Goal: Complete application form: Complete application form

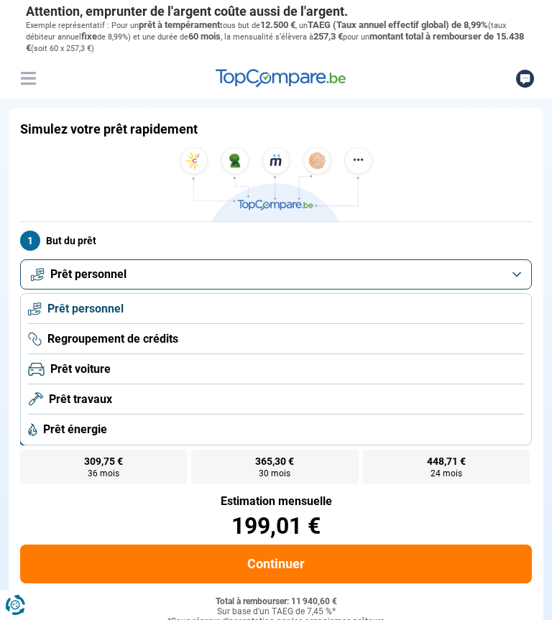
click at [110, 366] on span "Prêt voiture" at bounding box center [80, 369] width 60 height 16
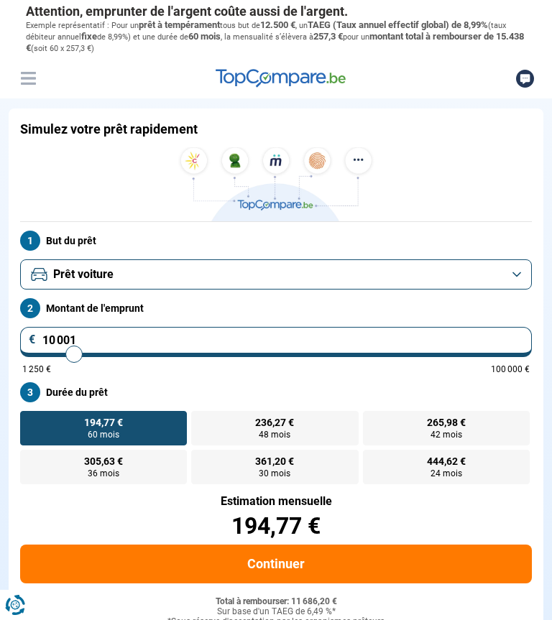
scroll to position [3, 0]
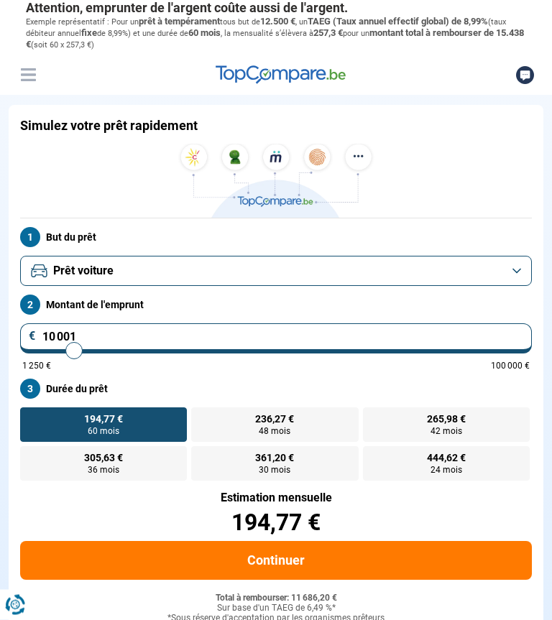
click at [83, 340] on input "10 001" at bounding box center [275, 339] width 511 height 30
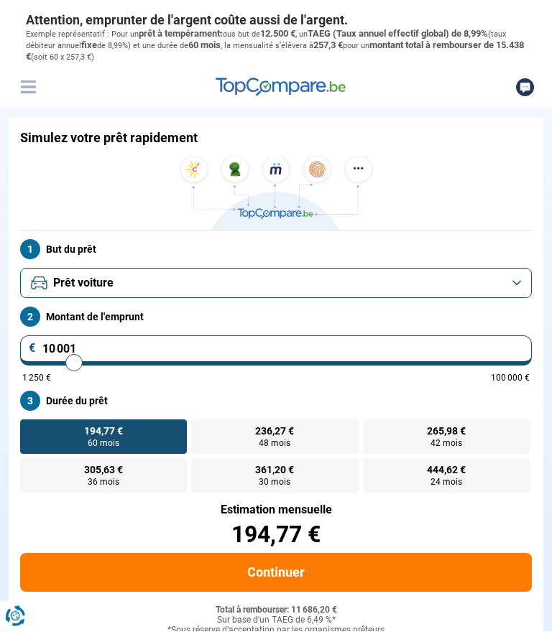
scroll to position [4, 0]
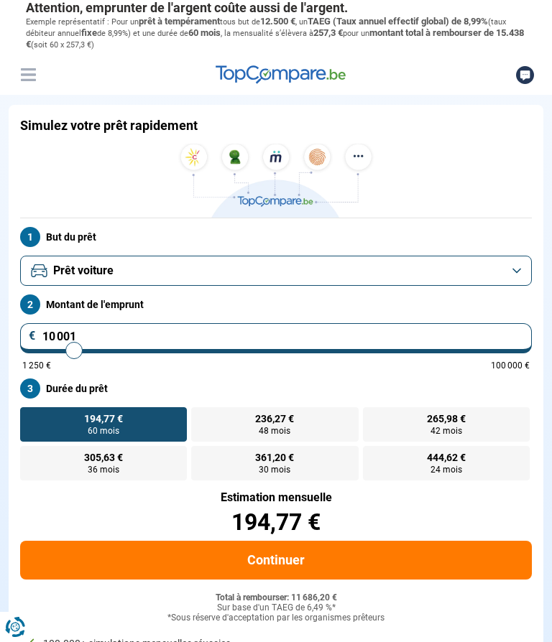
type input "11 500"
type input "11500"
type input "12 750"
type input "12750"
type input "13 500"
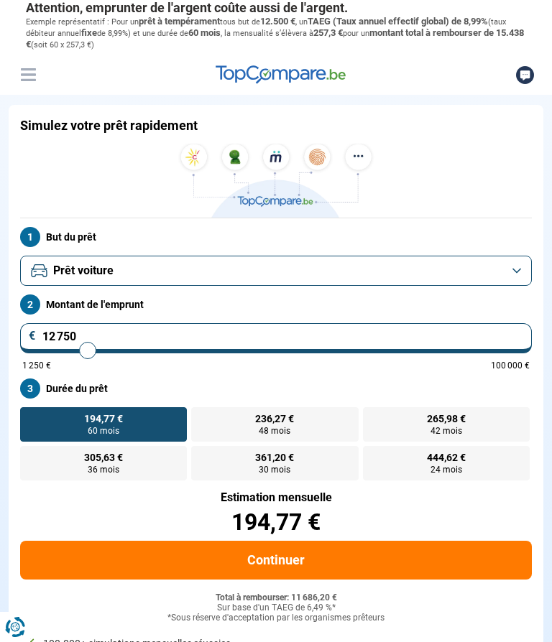
type input "13500"
type input "16 000"
type input "16000"
type input "17 250"
type input "17250"
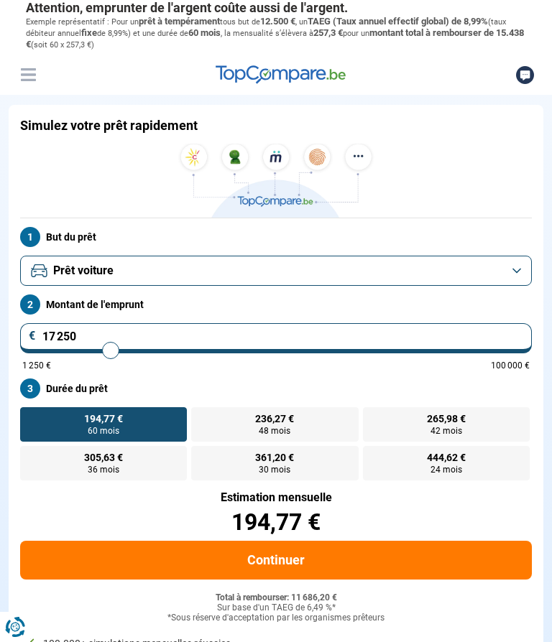
type input "18 500"
type input "18500"
type input "19 750"
type input "19750"
type input "21 000"
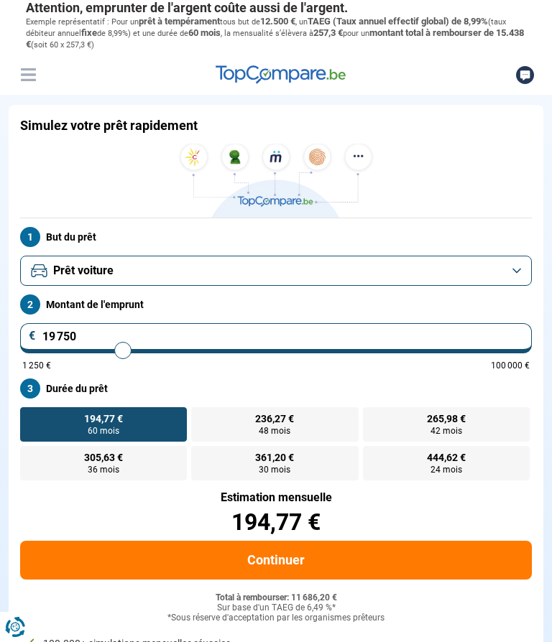
type input "21000"
type input "22 250"
type input "22250"
type input "23 500"
type input "23500"
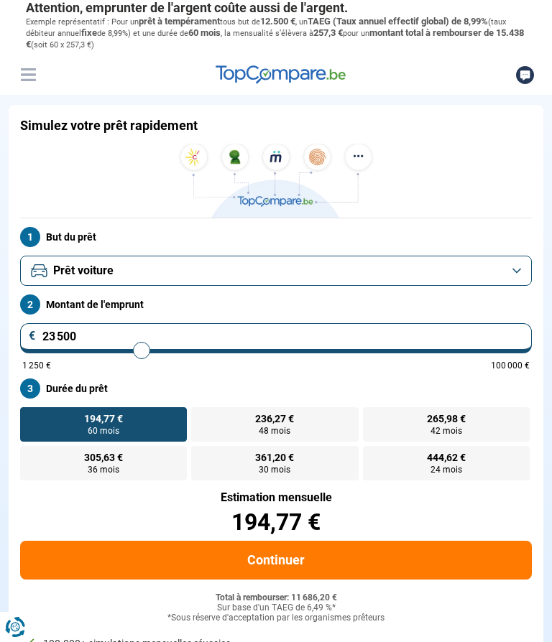
type input "24 500"
type input "24500"
type input "25 500"
type input "25500"
type input "26 750"
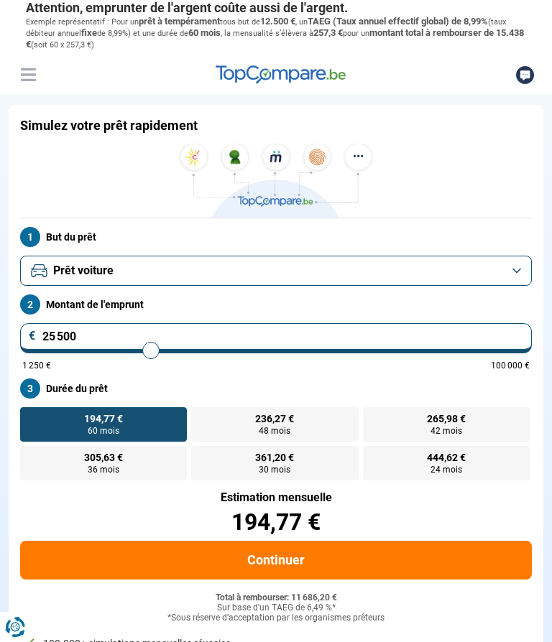
type input "26750"
type input "27 750"
type input "27750"
type input "28 250"
type input "28250"
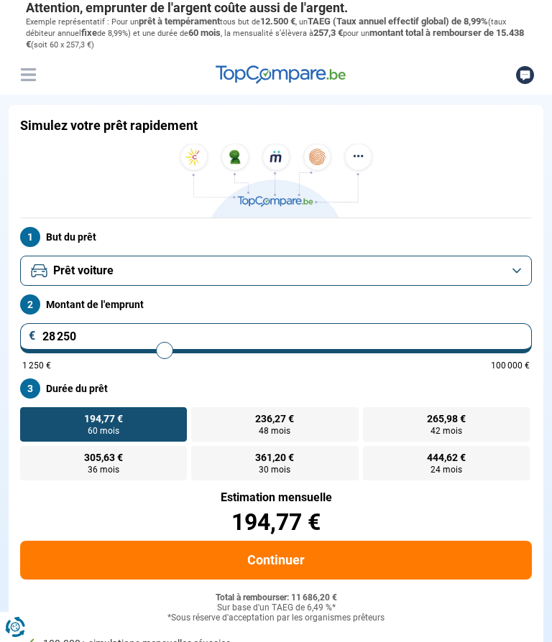
type input "29 000"
type input "29000"
type input "29 750"
type input "29750"
type input "30 250"
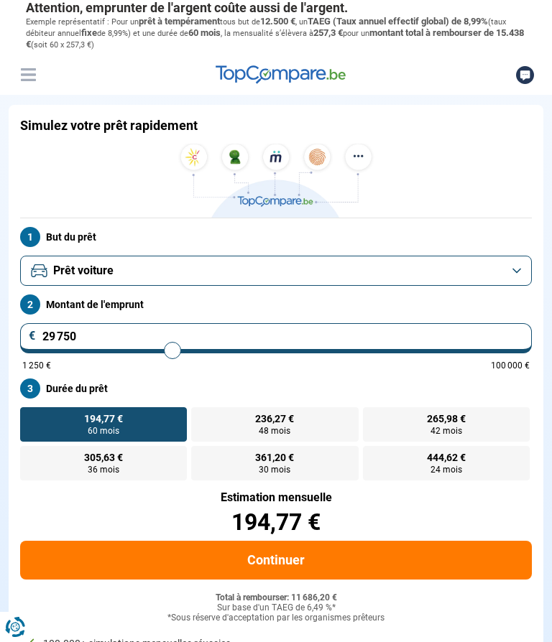
type input "30250"
type input "30 750"
type input "30750"
type input "31 000"
type input "31000"
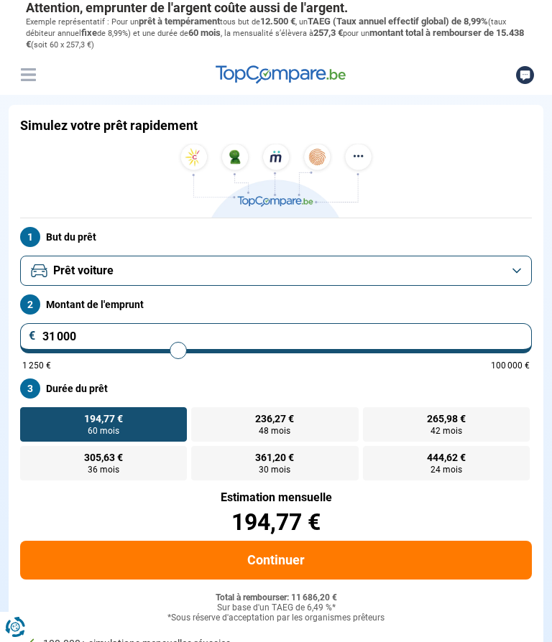
type input "31 500"
type input "31500"
type input "31 750"
type input "31750"
type input "32 000"
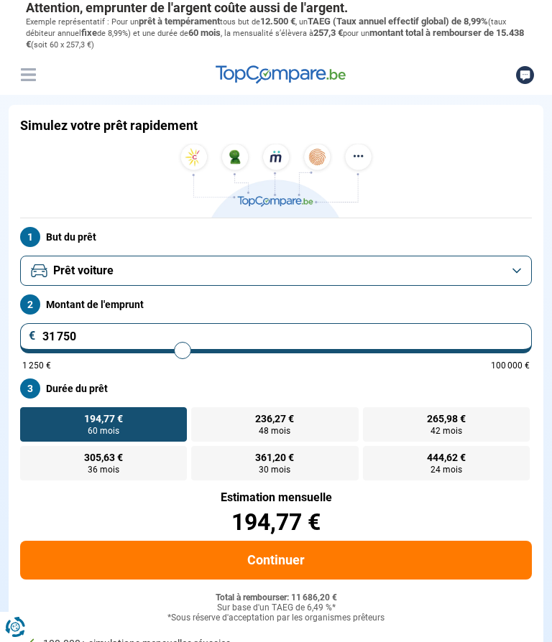
type input "32000"
type input "32 250"
type input "32250"
type input "32 500"
type input "32500"
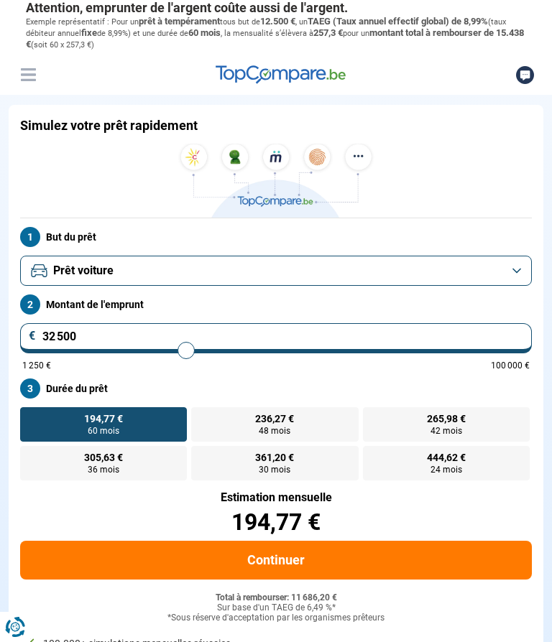
type input "32 750"
type input "32750"
type input "33 000"
type input "33000"
type input "33 250"
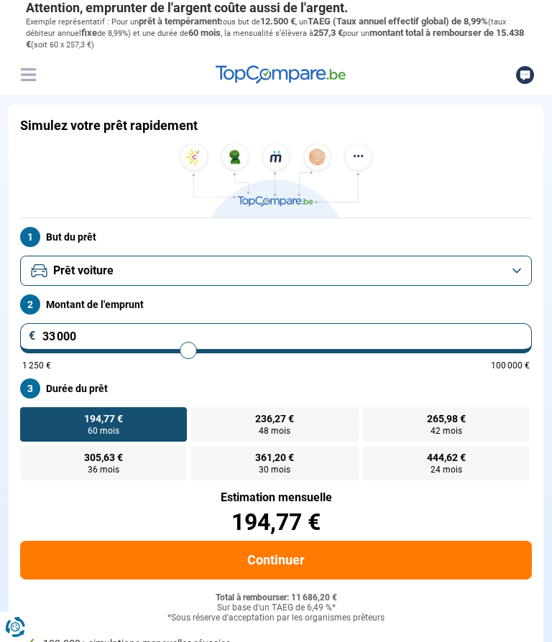
type input "33250"
type input "32 750"
type input "32750"
type input "32 250"
type input "32250"
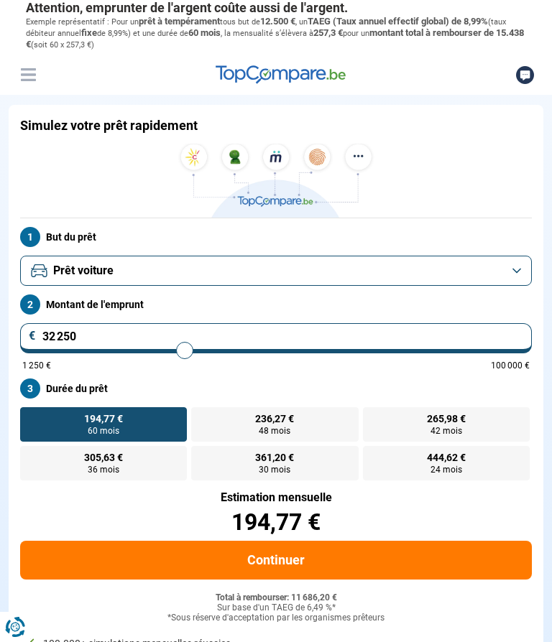
type input "31 750"
type input "31750"
type input "31 000"
type input "31000"
type input "30 500"
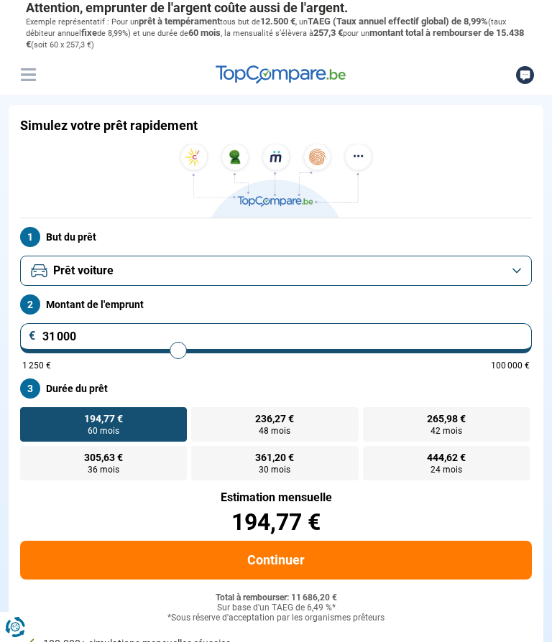
type input "30500"
type input "29 500"
type input "29500"
type input "28 750"
type input "28750"
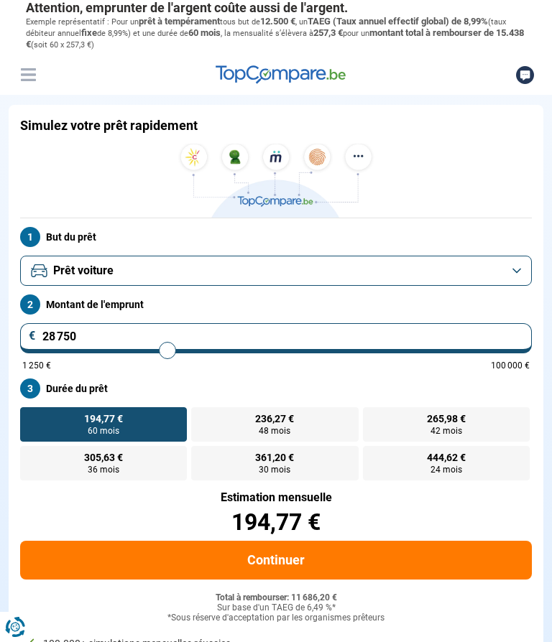
type input "28 000"
type input "28000"
type input "27 250"
type input "27250"
type input "26 500"
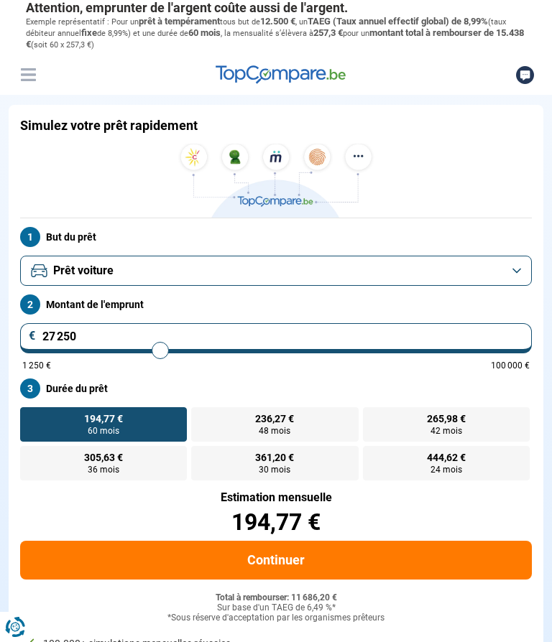
type input "26500"
type input "25 750"
type input "25750"
type input "25 250"
type input "25250"
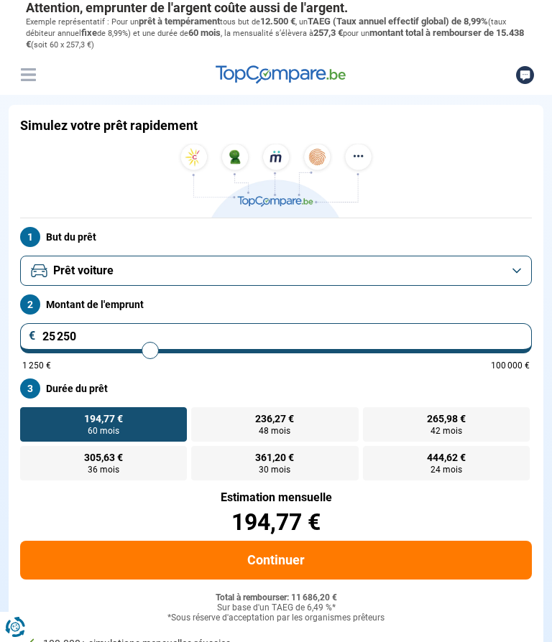
type input "24 750"
type input "24750"
type input "24 250"
type input "24250"
type input "24 000"
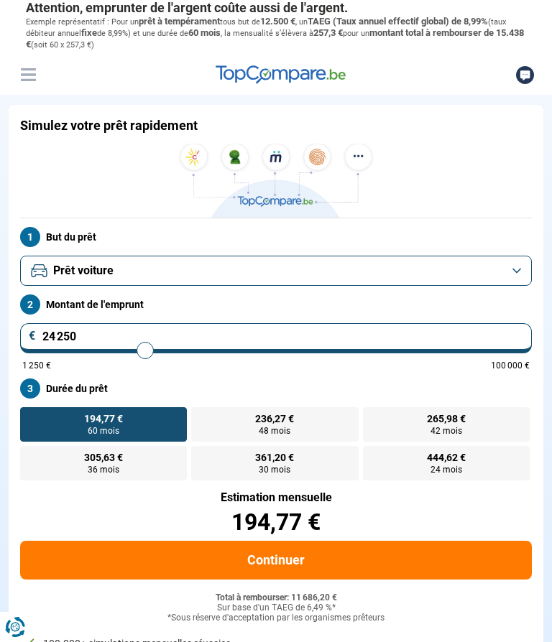
type input "24000"
type input "23 500"
type input "23500"
type input "23 250"
type input "23250"
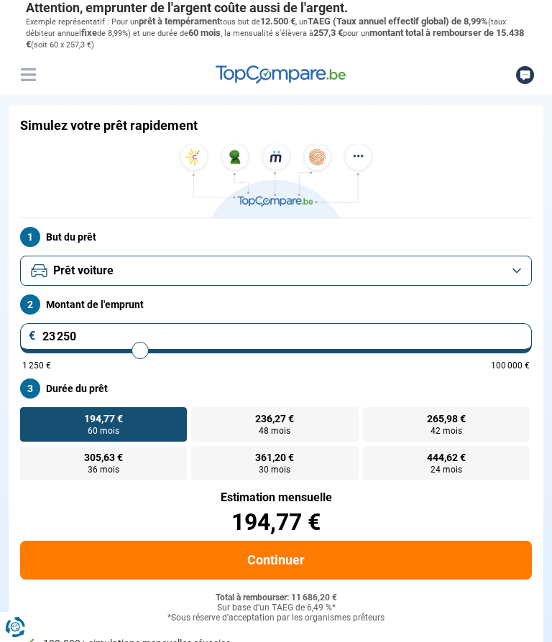
type input "22 750"
type input "22750"
type input "22 500"
type input "22500"
type input "22 250"
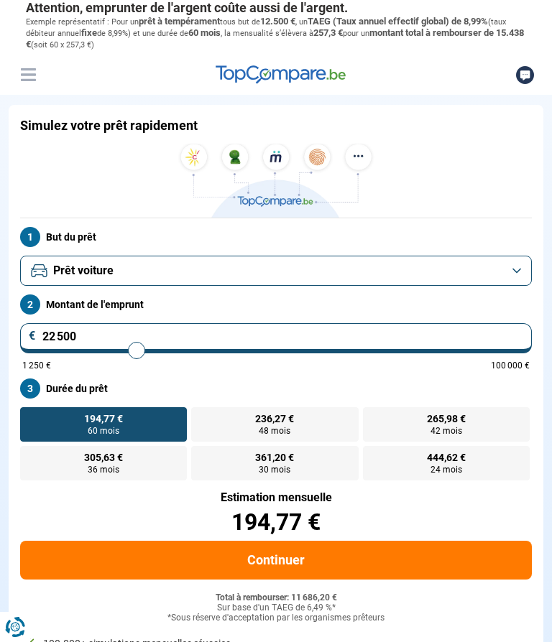
type input "22250"
type input "21 750"
type input "21750"
type input "21 500"
type input "21500"
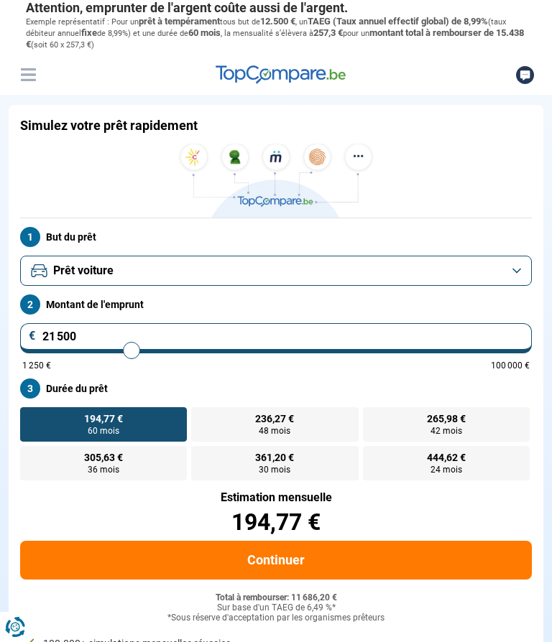
type input "21 250"
type input "21250"
type input "21 000"
type input "21000"
type input "20 750"
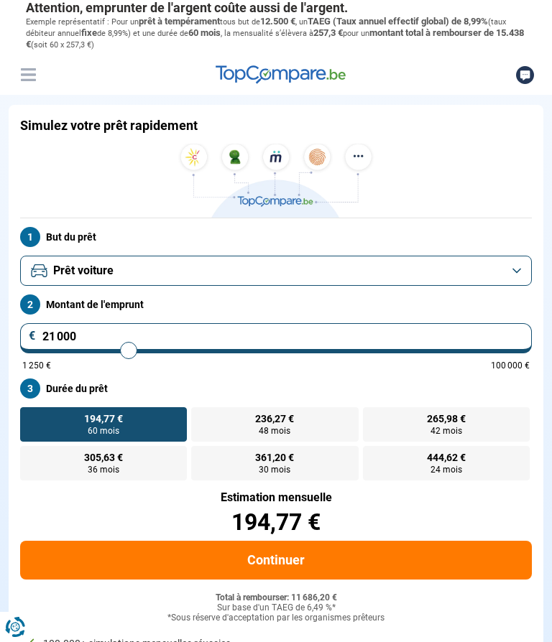
type input "20750"
type input "20 500"
type input "20500"
type input "20 250"
type input "20250"
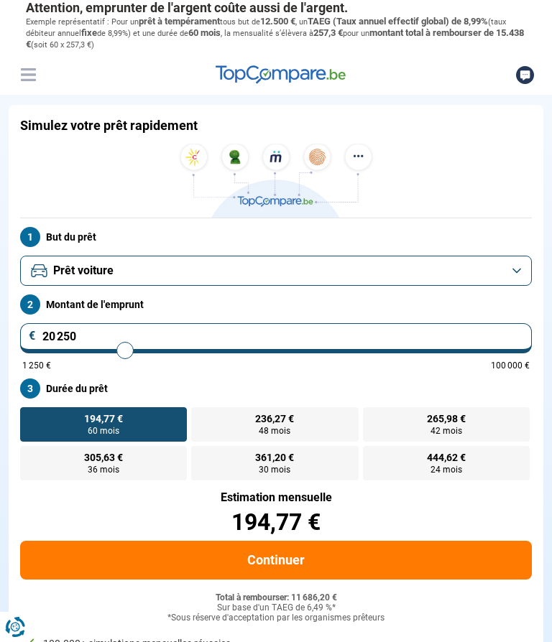
type input "19 750"
type input "19750"
type input "19 500"
type input "19500"
type input "19 250"
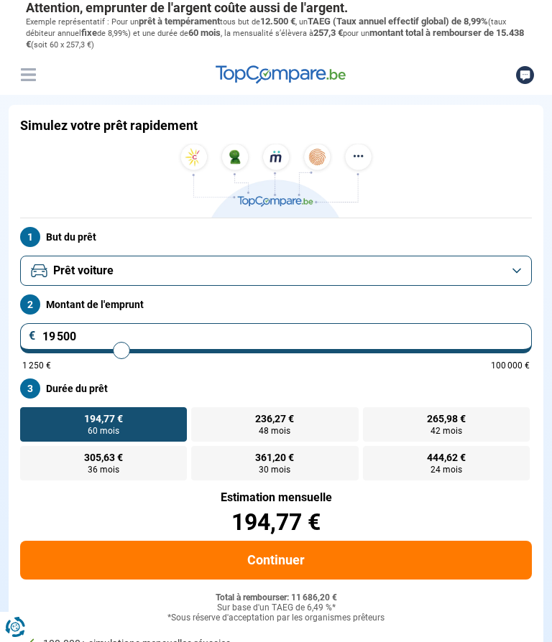
type input "19250"
type input "19 000"
type input "19000"
type input "18 750"
type input "18750"
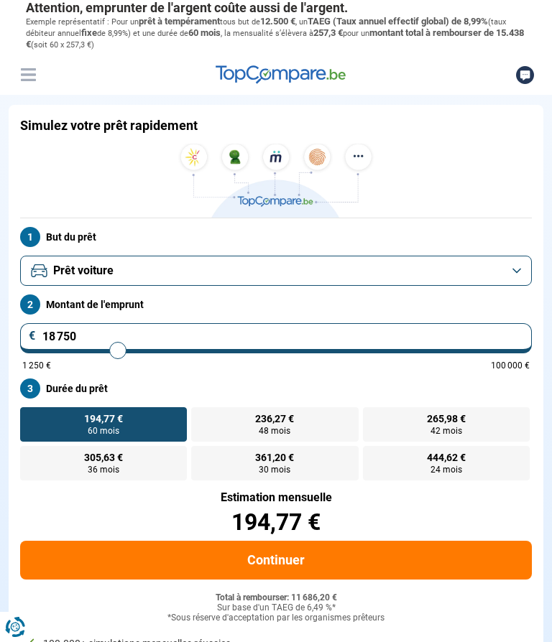
type input "18 500"
type input "18500"
type input "18 250"
type input "18250"
type input "18 000"
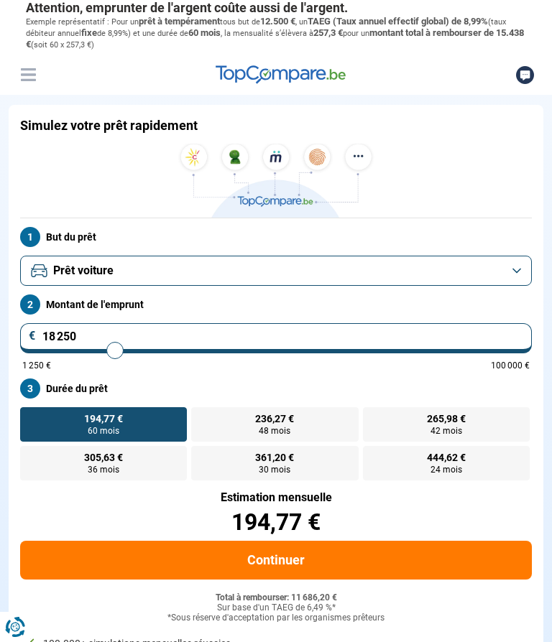
type input "18000"
type input "17 750"
type input "17750"
type input "17 500"
type input "17500"
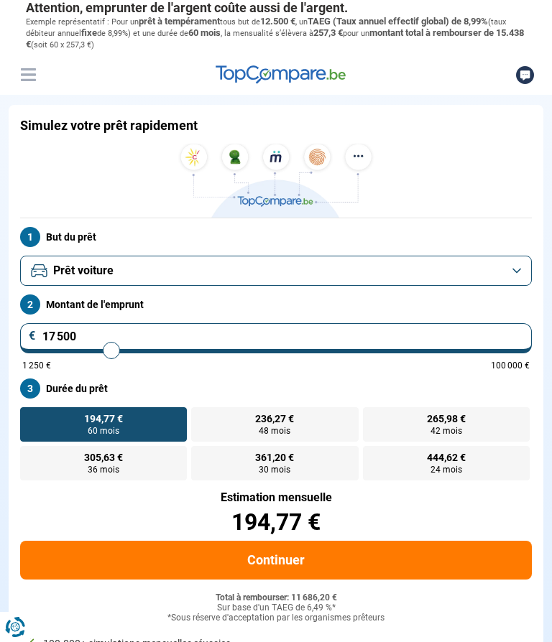
type input "17 250"
type input "17250"
type input "17 000"
type input "17000"
type input "17 250"
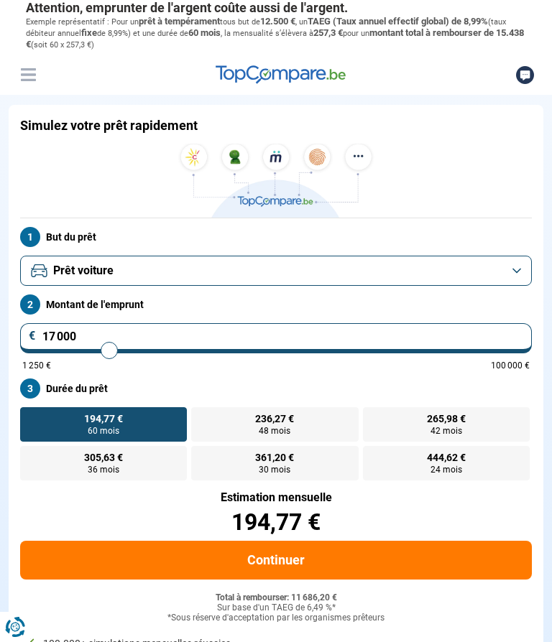
type input "17250"
type input "17 500"
type input "17500"
type input "17 750"
type input "17750"
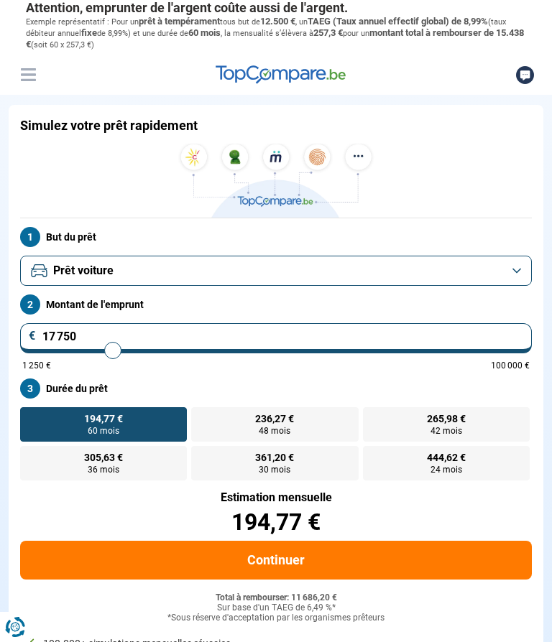
type input "18 000"
type input "18000"
type input "18 250"
type input "18250"
type input "18 500"
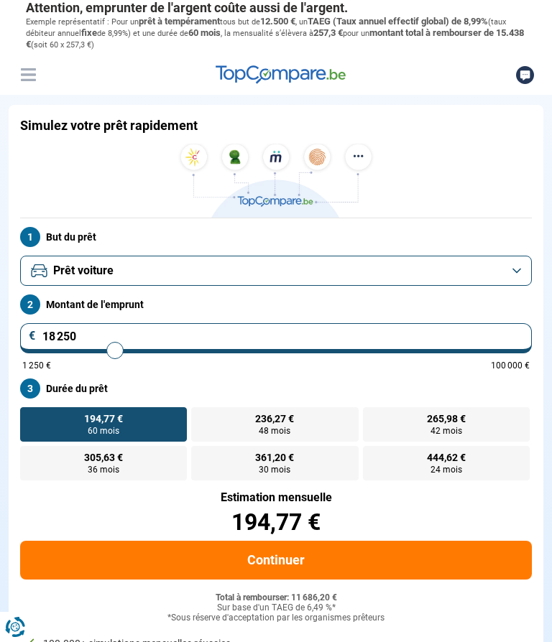
type input "18500"
type input "18 750"
type input "18750"
type input "19 000"
type input "19000"
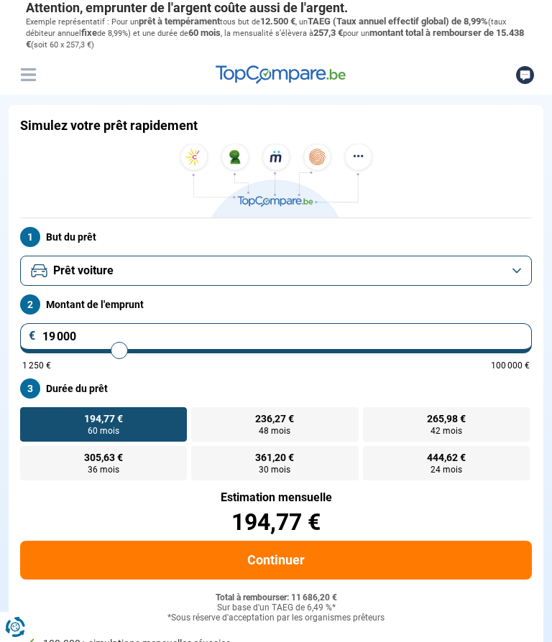
type input "19 250"
type input "19250"
type input "19 500"
type input "19500"
type input "19 750"
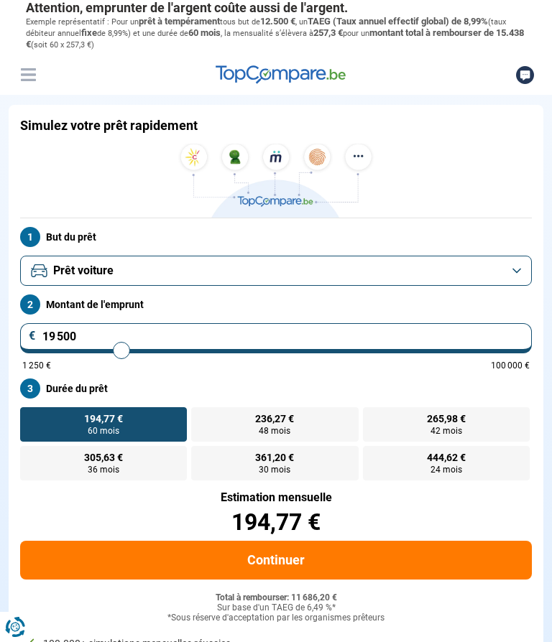
type input "19750"
type input "20 000"
type input "20000"
type input "20 250"
type input "20250"
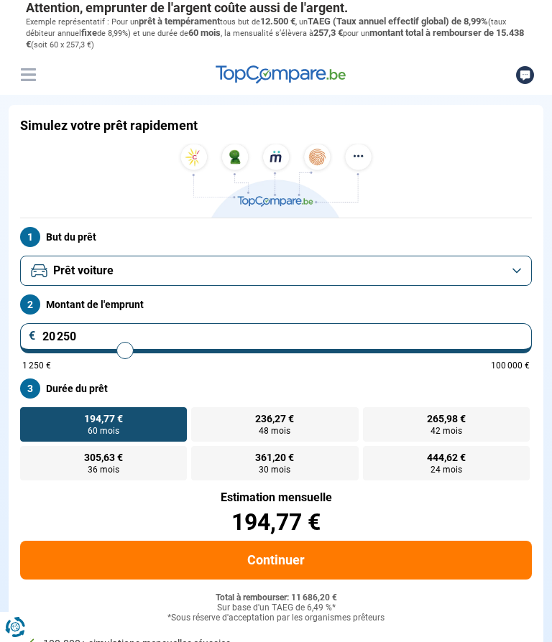
type input "20 500"
type input "20500"
type input "20 250"
type input "20250"
type input "20 000"
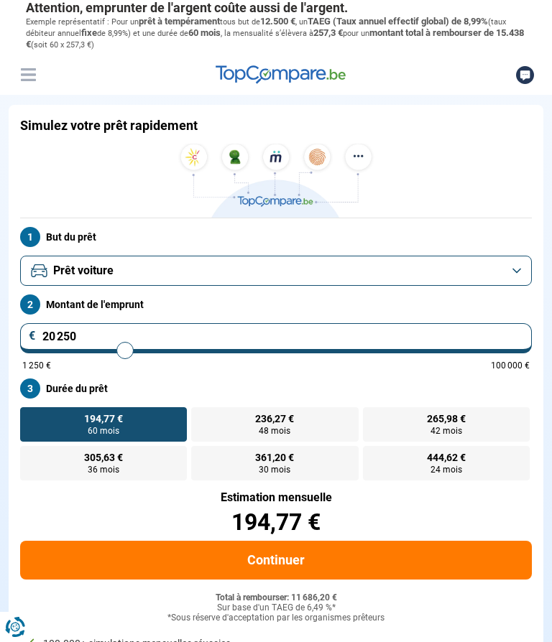
type input "20000"
type input "19 750"
type input "19750"
type input "20 000"
type input "20000"
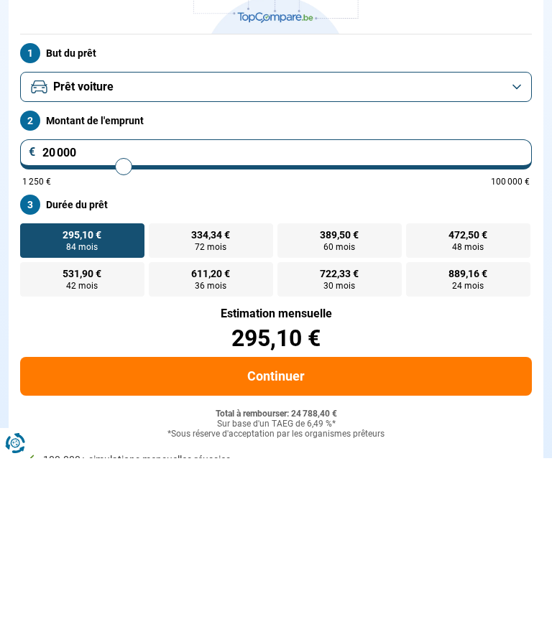
click at [342, 414] on span "389,50 €" at bounding box center [339, 419] width 39 height 10
click at [287, 407] on input "389,50 € 60 mois" at bounding box center [281, 411] width 9 height 9
radio input "true"
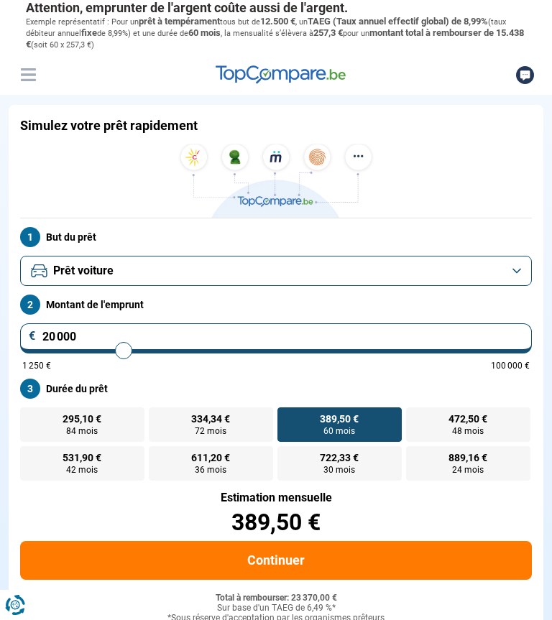
scroll to position [0, 0]
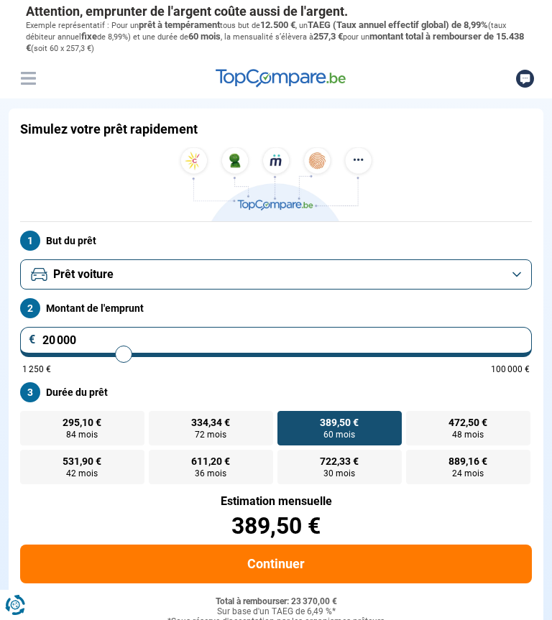
click at [195, 156] on img at bounding box center [275, 184] width 201 height 74
click at [240, 165] on img at bounding box center [275, 184] width 201 height 74
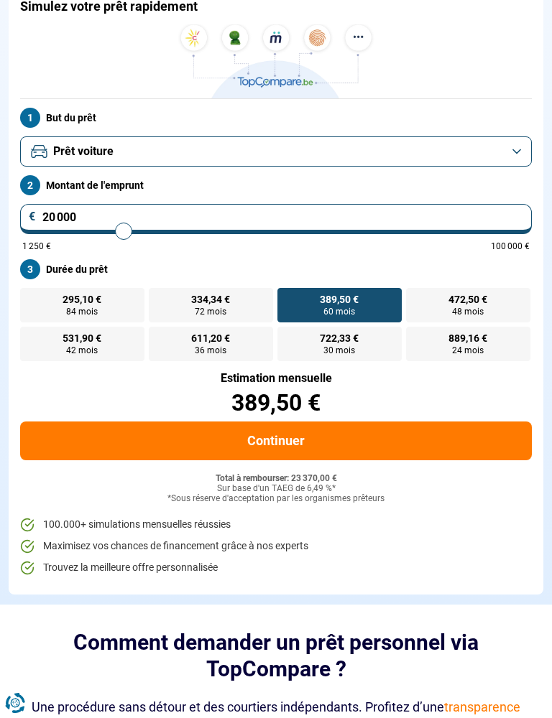
scroll to position [165, 0]
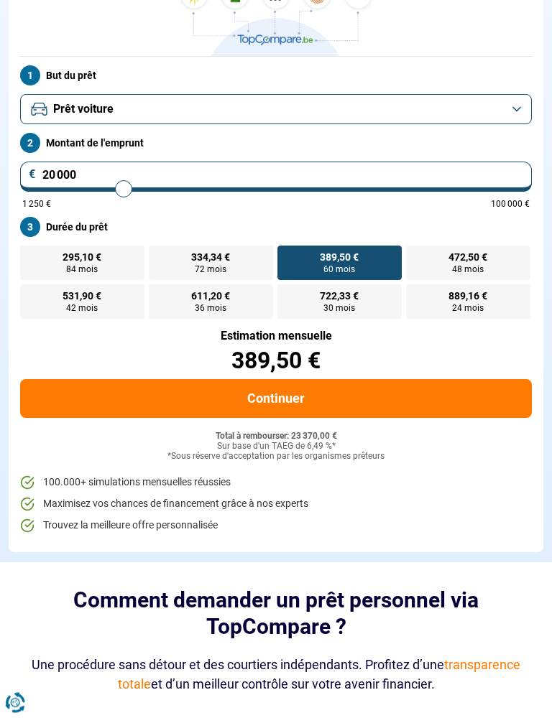
click at [363, 397] on button "Continuer" at bounding box center [275, 399] width 511 height 39
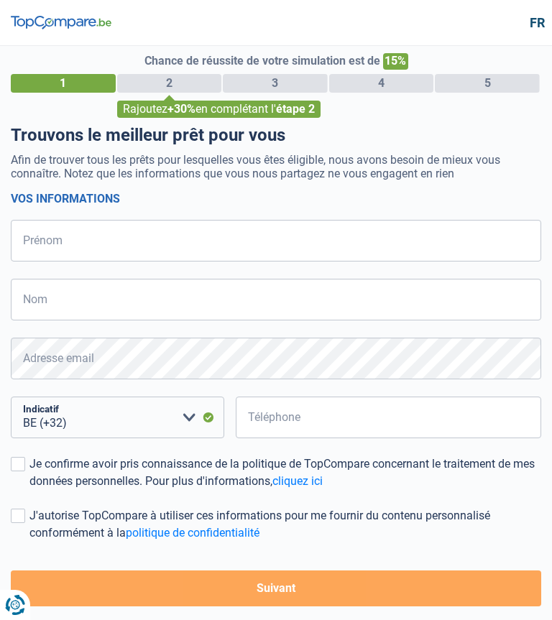
select select "32"
